Goal: Task Accomplishment & Management: Complete application form

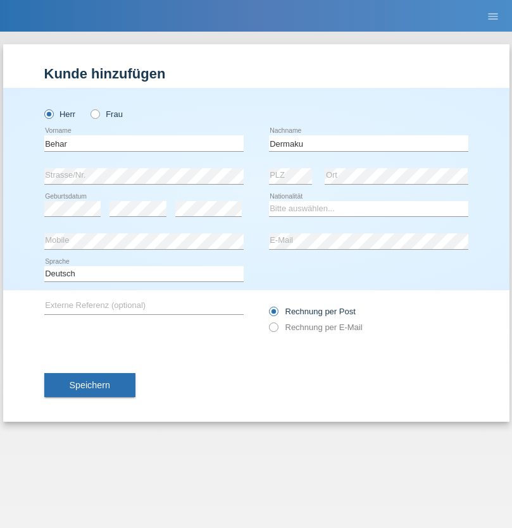
type input "Dermaku"
select select "XK"
select select "C"
select select "02"
select select "03"
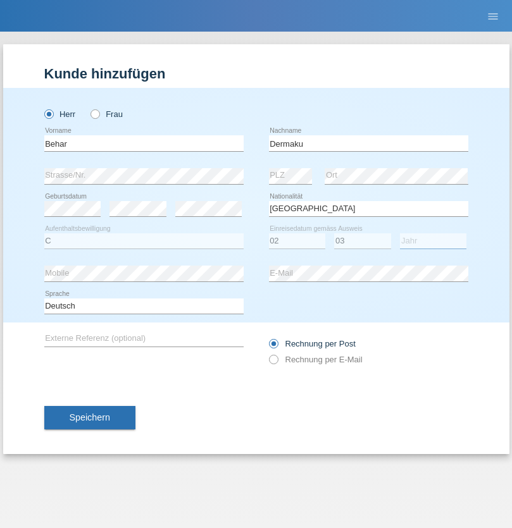
select select "2020"
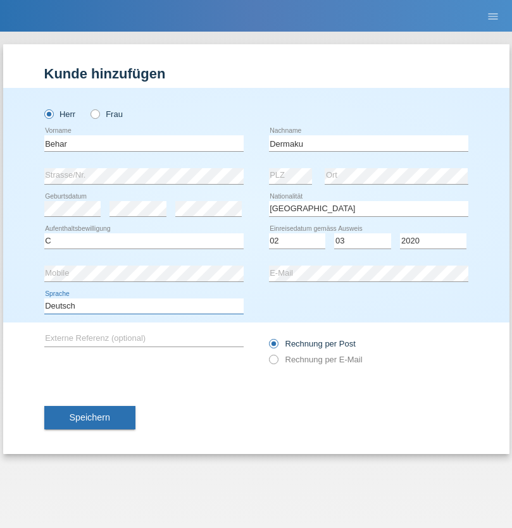
select select "en"
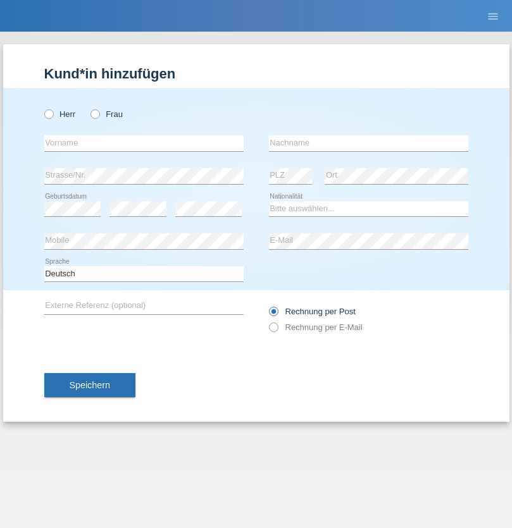
radio input "true"
click at [144, 143] on input "text" at bounding box center [143, 143] width 199 height 16
type input "[PERSON_NAME]"
click at [368, 143] on input "text" at bounding box center [368, 143] width 199 height 16
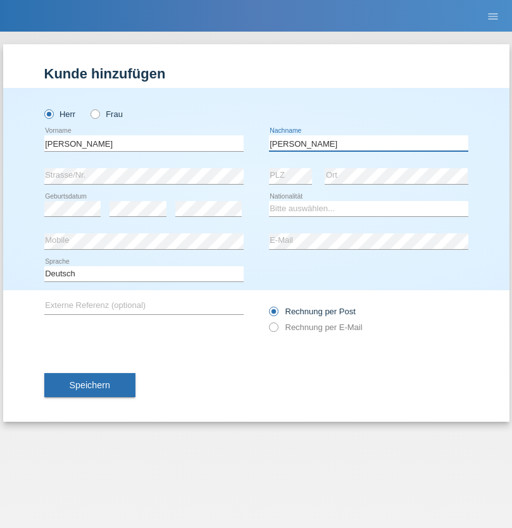
type input "[PERSON_NAME]"
select select "CH"
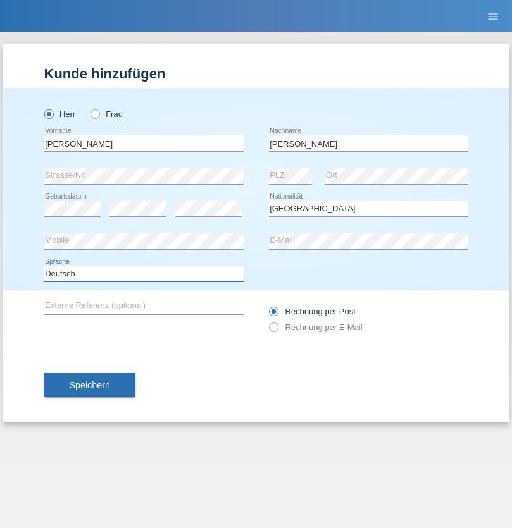
select select "en"
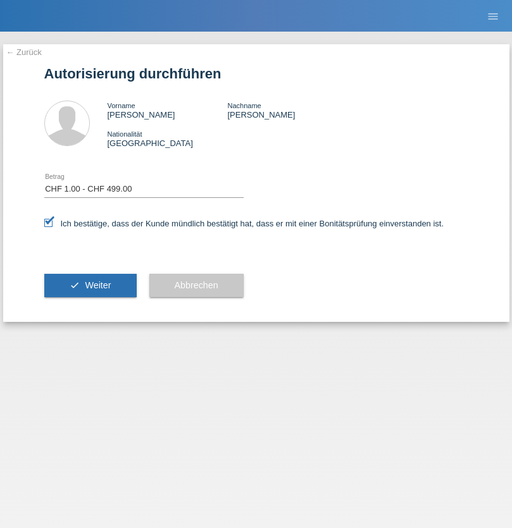
select select "1"
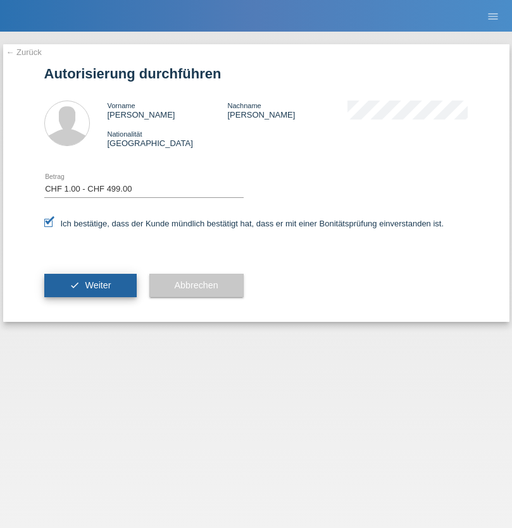
click at [90, 285] on span "Weiter" at bounding box center [98, 285] width 26 height 10
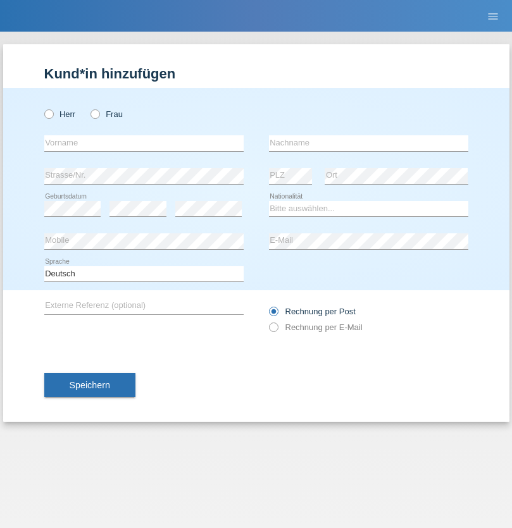
radio input "true"
click at [144, 143] on input "text" at bounding box center [143, 143] width 199 height 16
type input "Jens"
click at [368, 143] on input "text" at bounding box center [368, 143] width 199 height 16
type input "Mehlhorn"
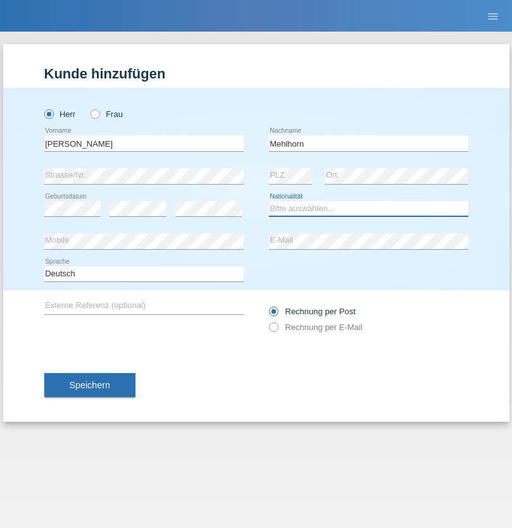
select select "CH"
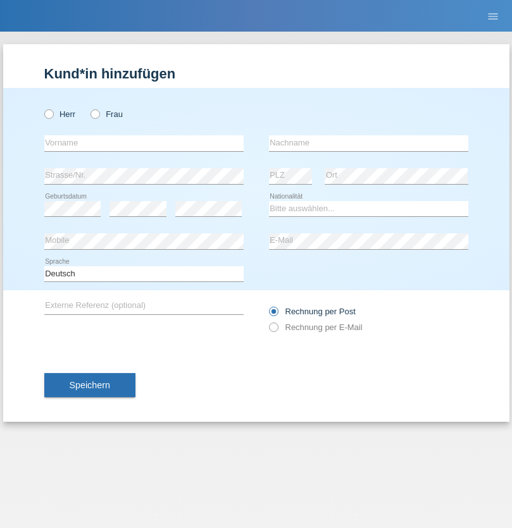
radio input "true"
click at [144, 143] on input "text" at bounding box center [143, 143] width 199 height 16
type input "Cristina"
click at [368, 143] on input "text" at bounding box center [368, 143] width 199 height 16
type input "Papuc"
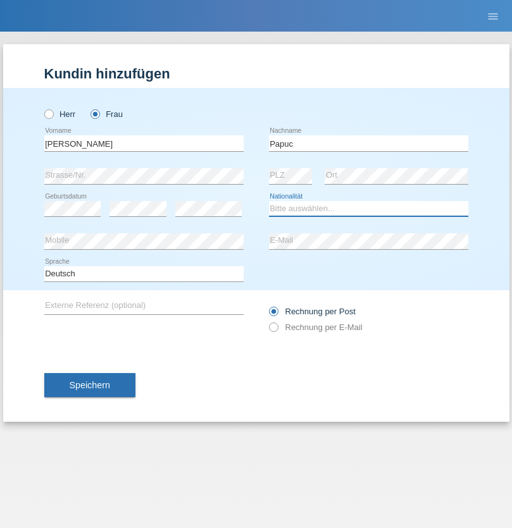
select select "RO"
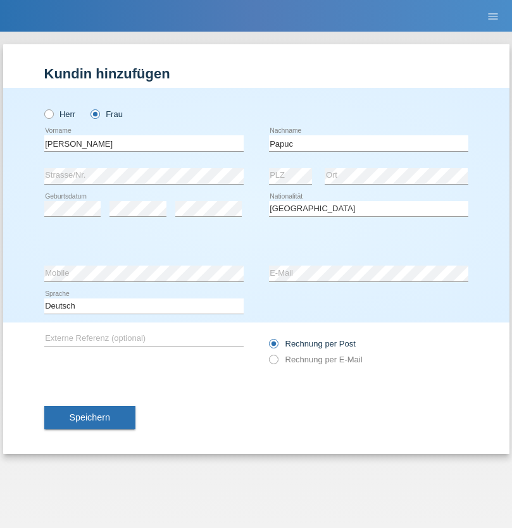
select select "C"
select select "30"
select select "07"
select select "2019"
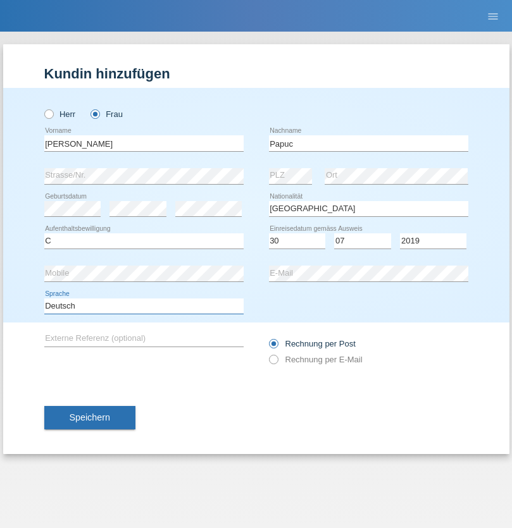
select select "en"
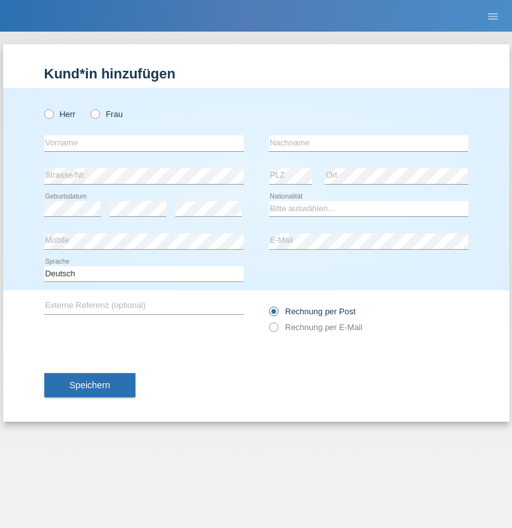
radio input "true"
click at [144, 143] on input "text" at bounding box center [143, 143] width 199 height 16
type input "Dikbaş"
click at [368, 143] on input "text" at bounding box center [368, 143] width 199 height 16
type input "Nuray"
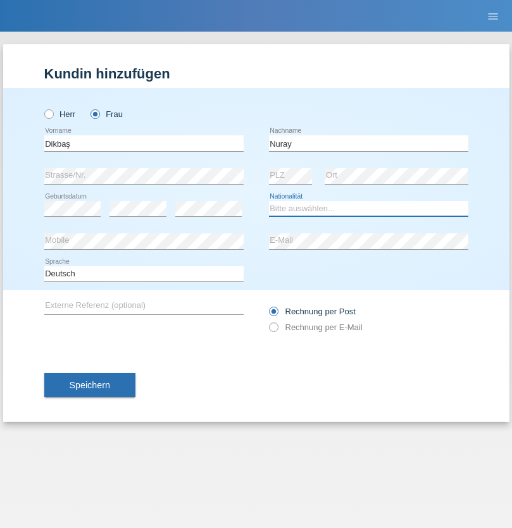
select select "TR"
select select "C"
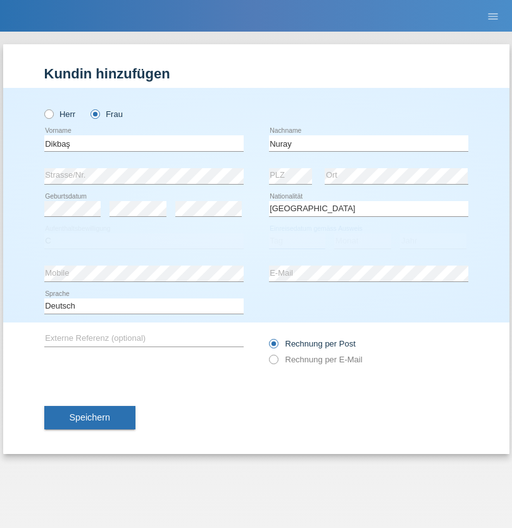
select select "09"
select select "11"
select select "1994"
